Goal: Task Accomplishment & Management: Use online tool/utility

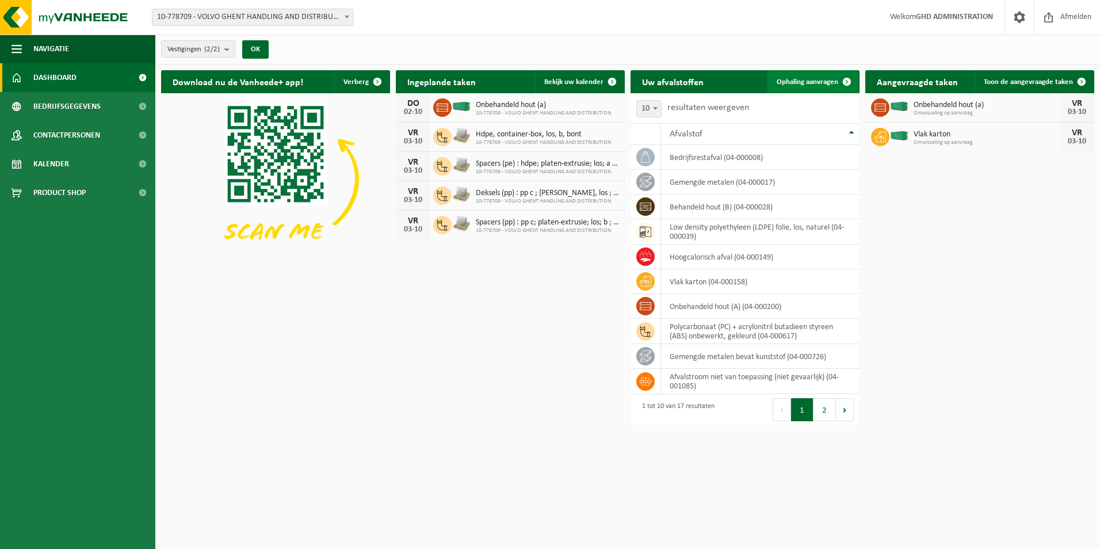
click at [809, 87] on link "Ophaling aanvragen" at bounding box center [813, 81] width 91 height 23
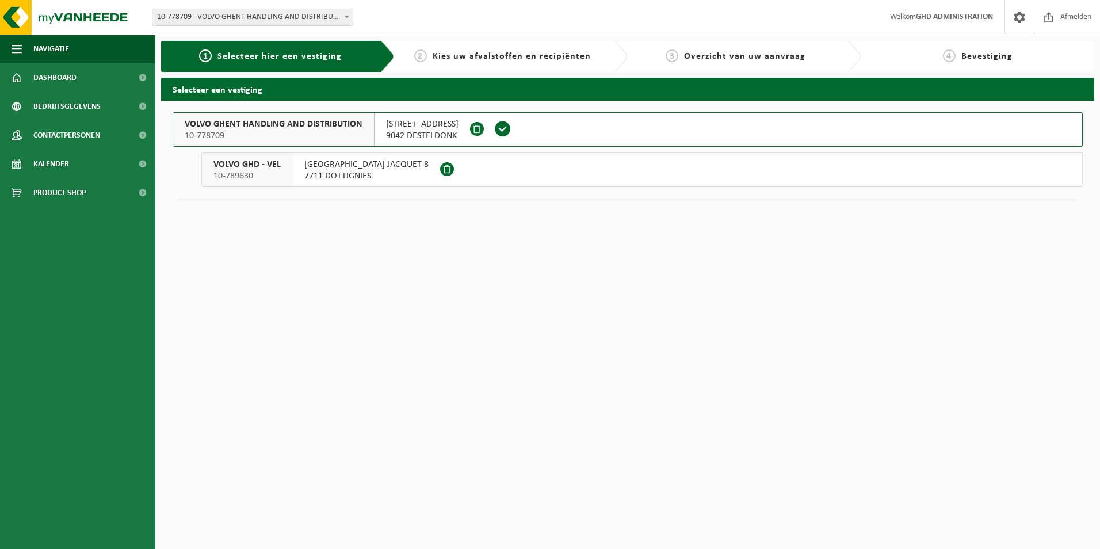
click at [451, 124] on span "SKALDENSTRAAT 102" at bounding box center [422, 125] width 73 height 12
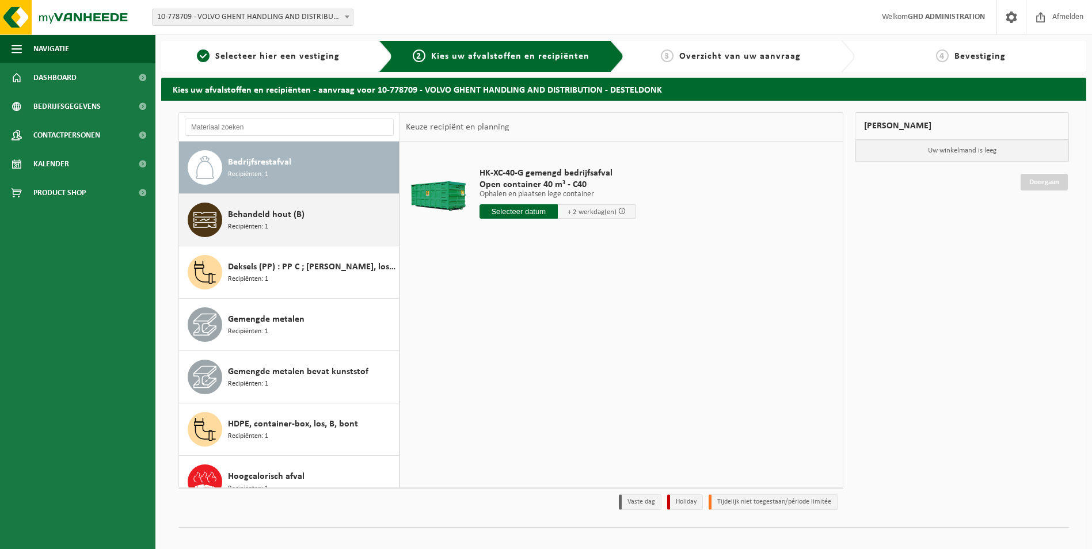
click at [310, 222] on div "Behandeld hout (B) Recipiënten: 1" at bounding box center [312, 220] width 168 height 35
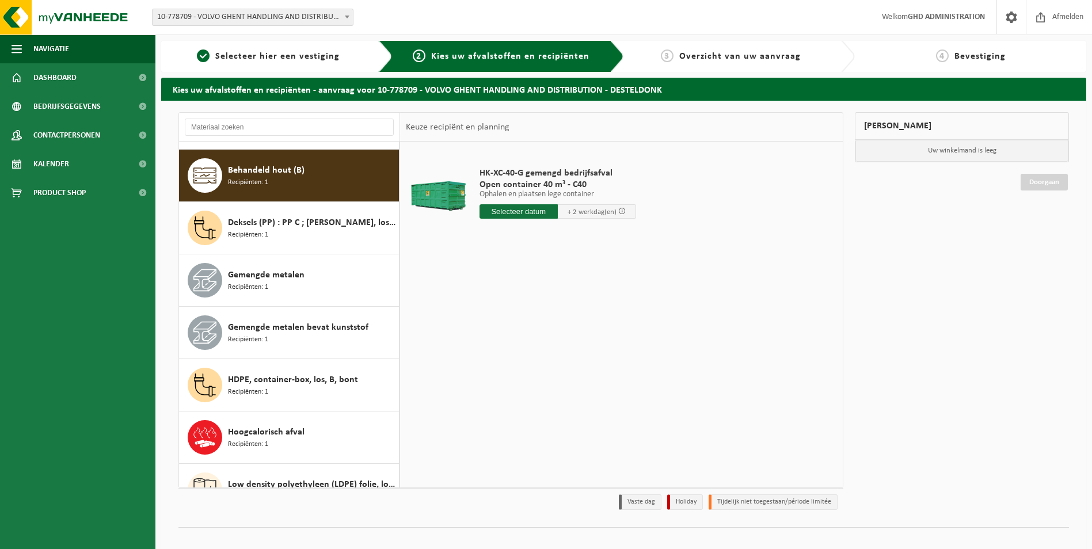
scroll to position [52, 0]
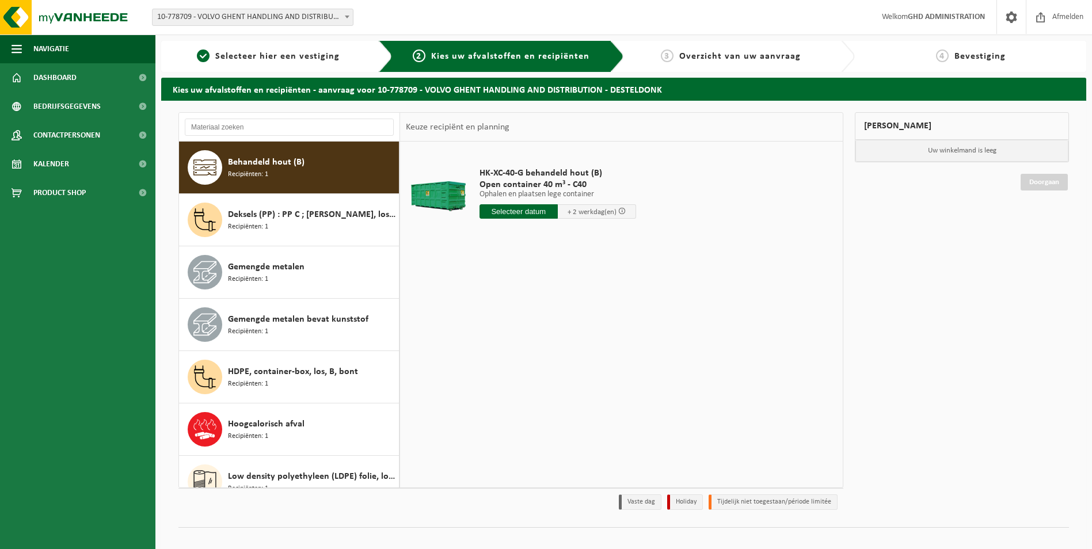
click at [535, 211] on input "text" at bounding box center [518, 211] width 78 height 14
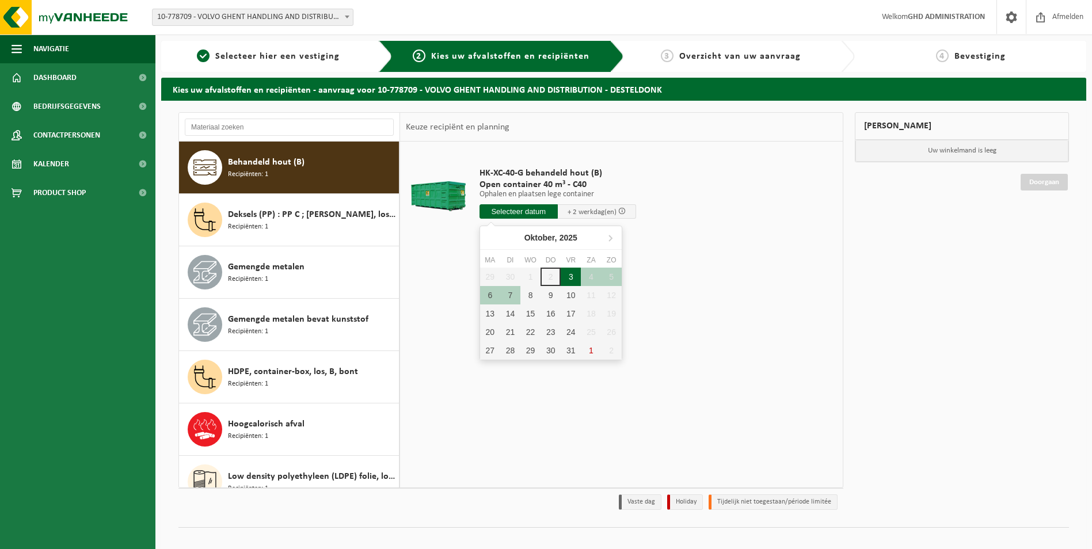
click at [571, 279] on div "3" at bounding box center [571, 277] width 20 height 18
type input "Van [DATE]"
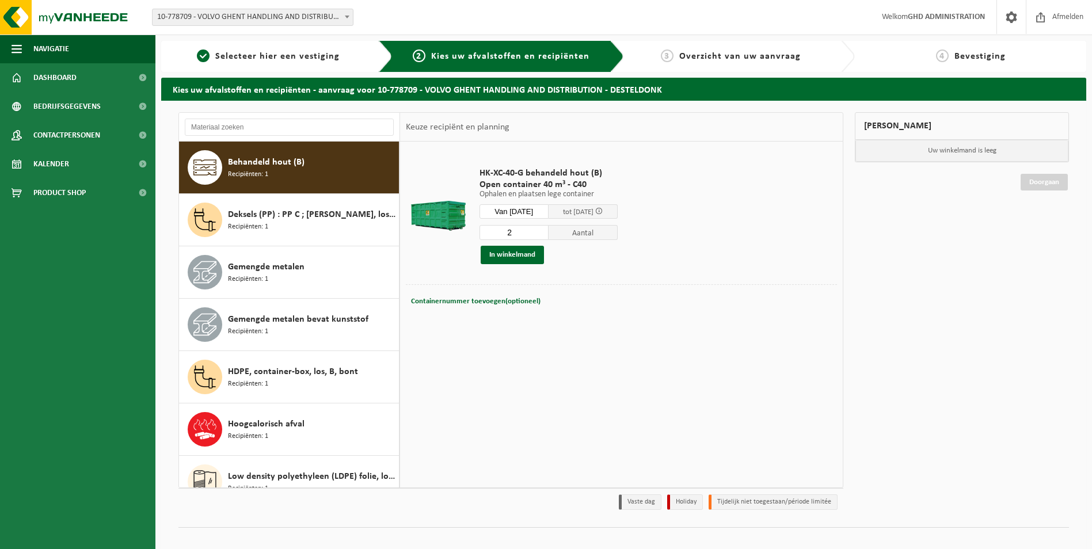
type input "2"
click at [547, 229] on input "2" at bounding box center [513, 232] width 69 height 15
click at [522, 255] on button "In winkelmand" at bounding box center [512, 255] width 63 height 18
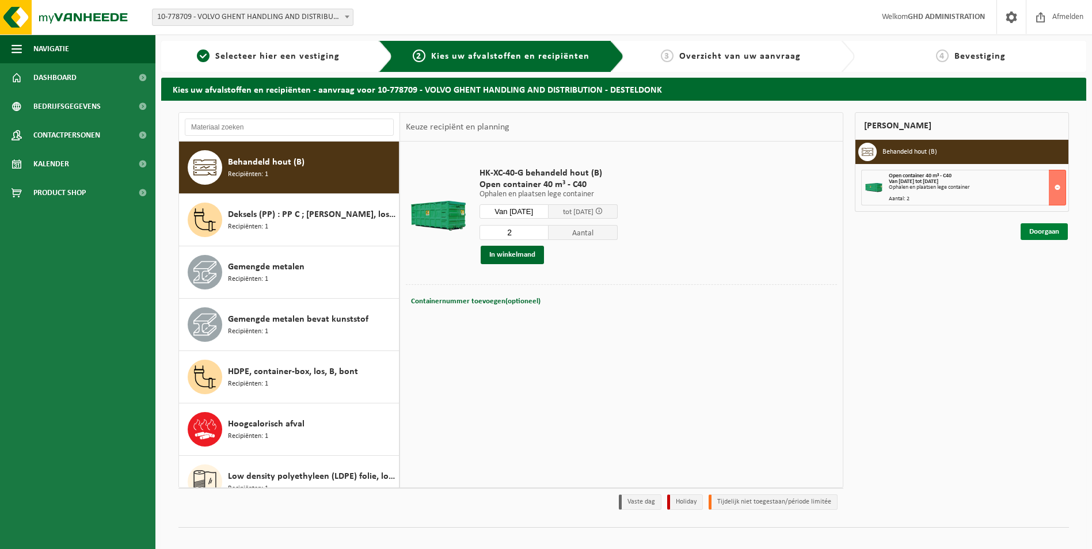
click at [1039, 231] on link "Doorgaan" at bounding box center [1043, 231] width 47 height 17
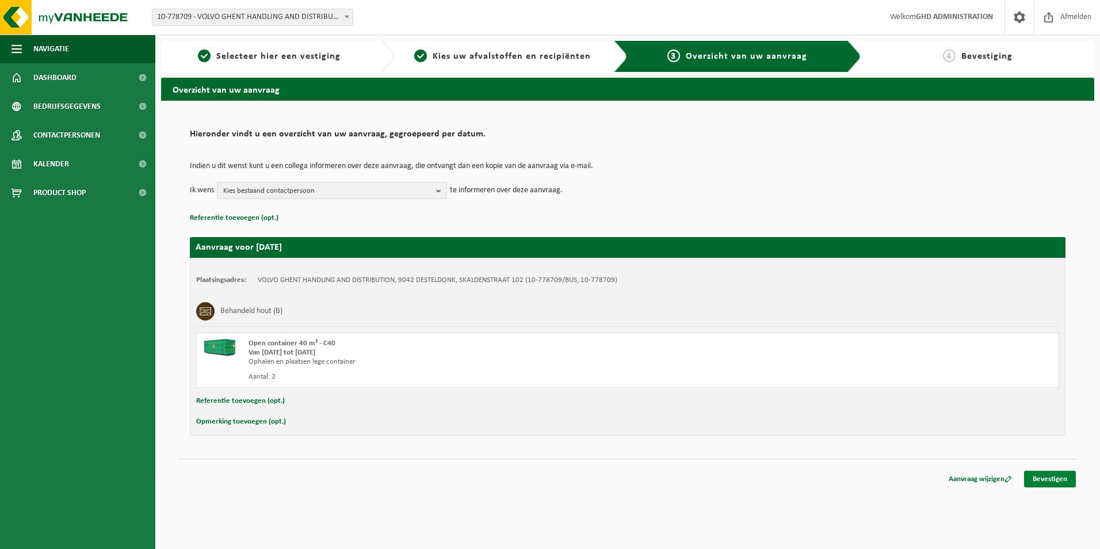
click at [1043, 482] on link "Bevestigen" at bounding box center [1050, 479] width 52 height 17
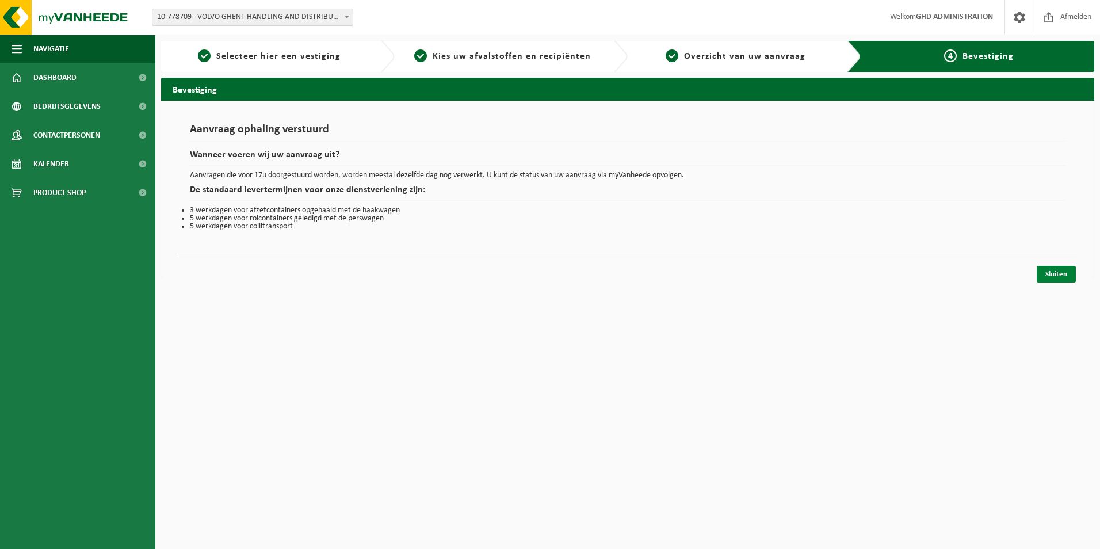
click at [1067, 279] on link "Sluiten" at bounding box center [1056, 274] width 39 height 17
